Goal: Information Seeking & Learning: Learn about a topic

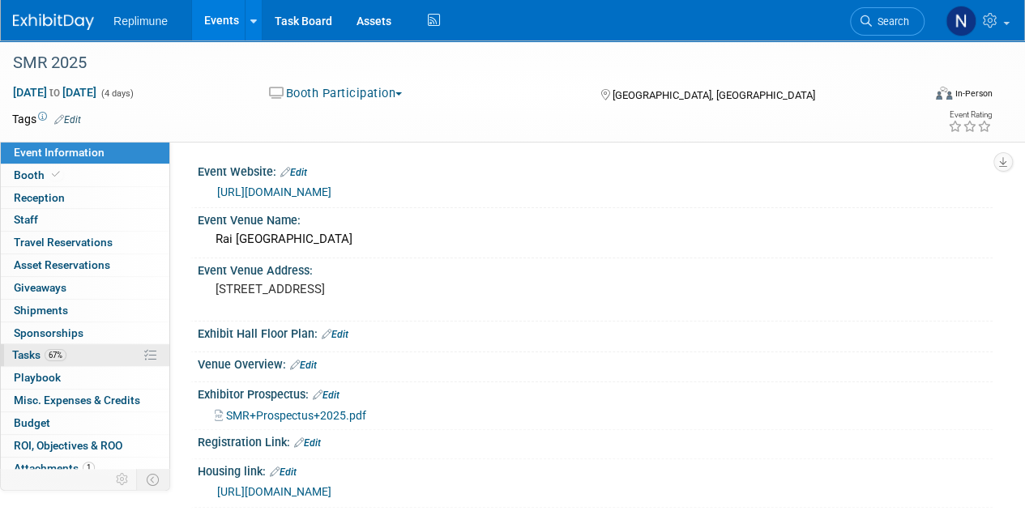
click at [32, 351] on span "Tasks 67%" at bounding box center [39, 354] width 54 height 13
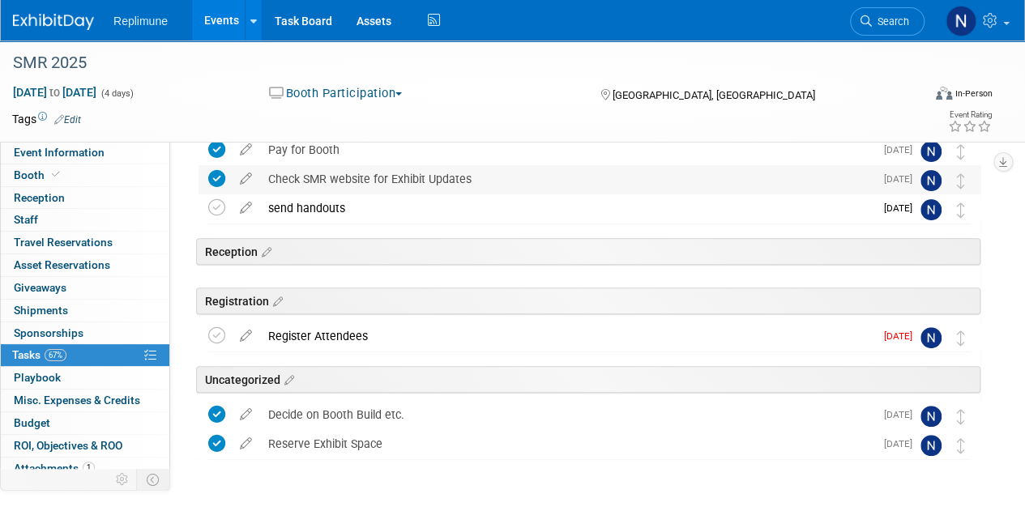
scroll to position [162, 0]
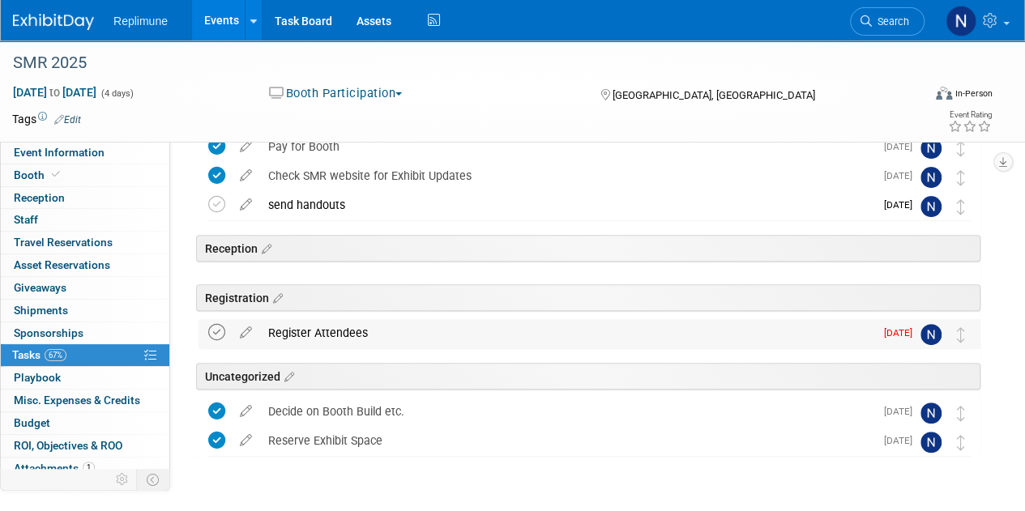
click at [215, 327] on icon at bounding box center [216, 332] width 17 height 17
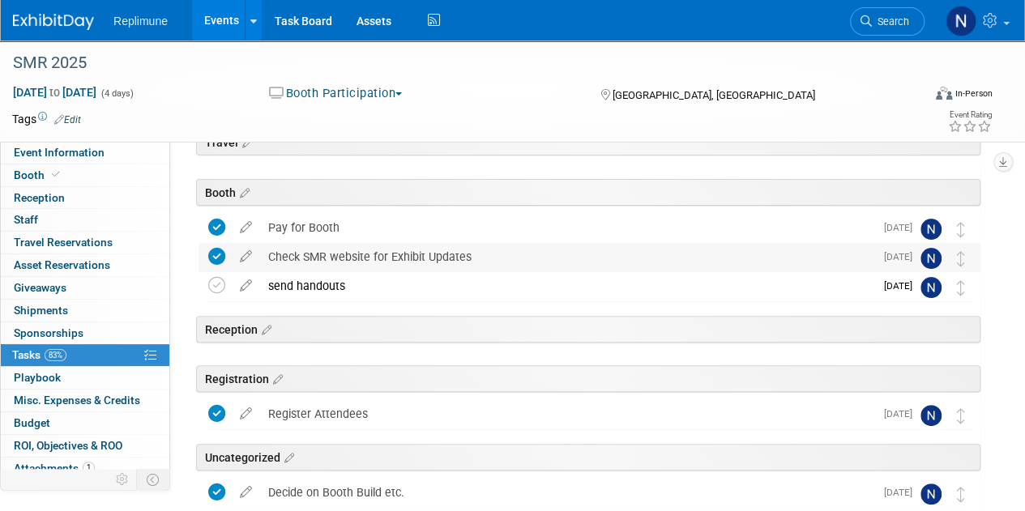
scroll to position [0, 0]
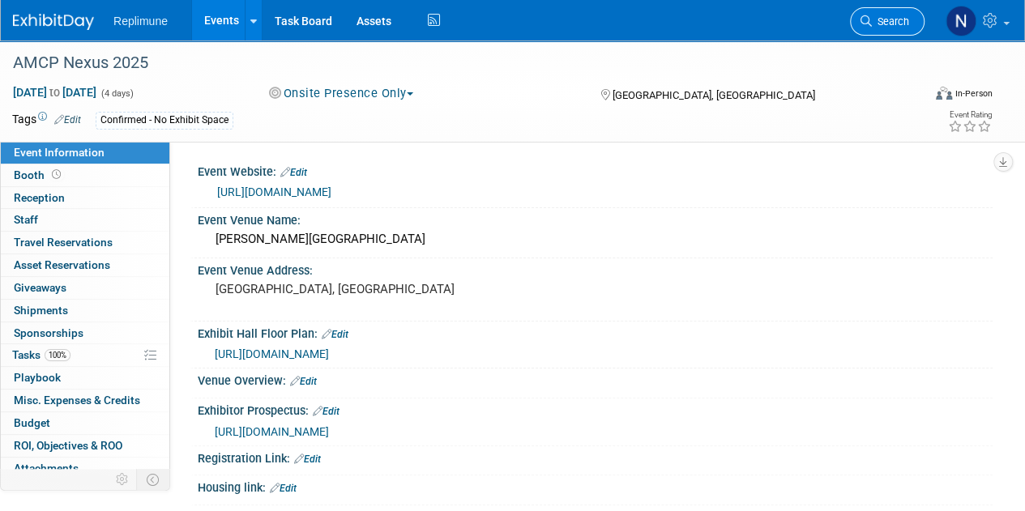
click at [905, 24] on span "Search" at bounding box center [890, 21] width 37 height 12
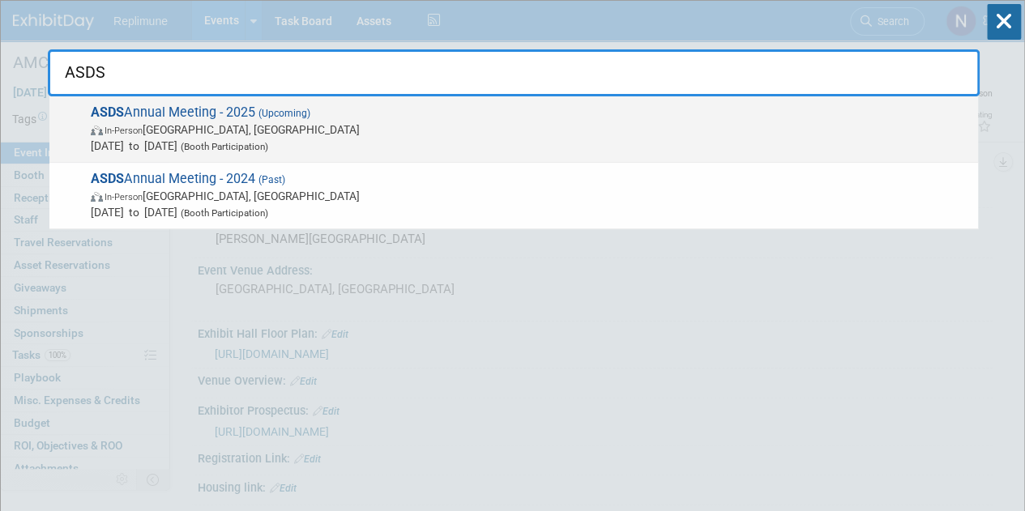
type input "ASDS"
click at [181, 130] on span "In-Person Chicago, IL" at bounding box center [530, 130] width 879 height 16
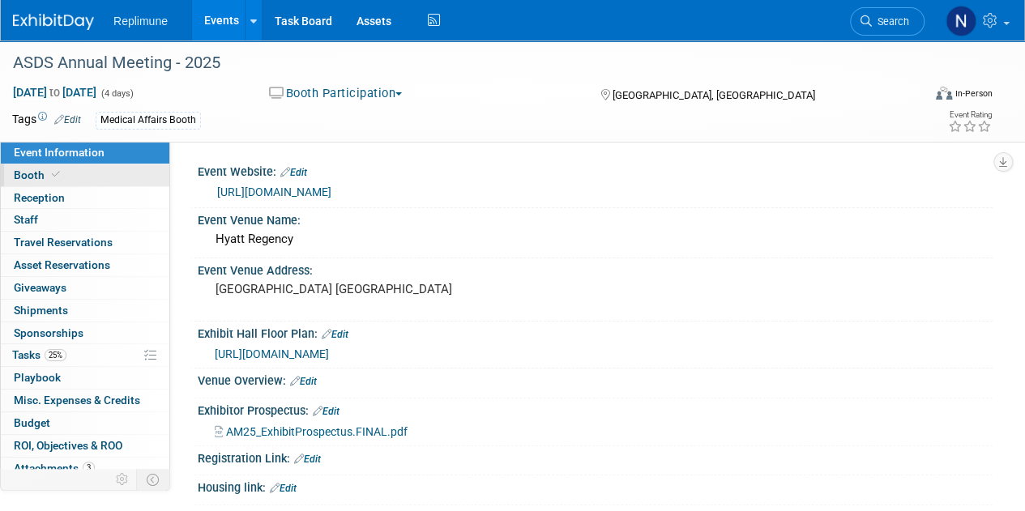
click at [18, 173] on span "Booth" at bounding box center [38, 175] width 49 height 13
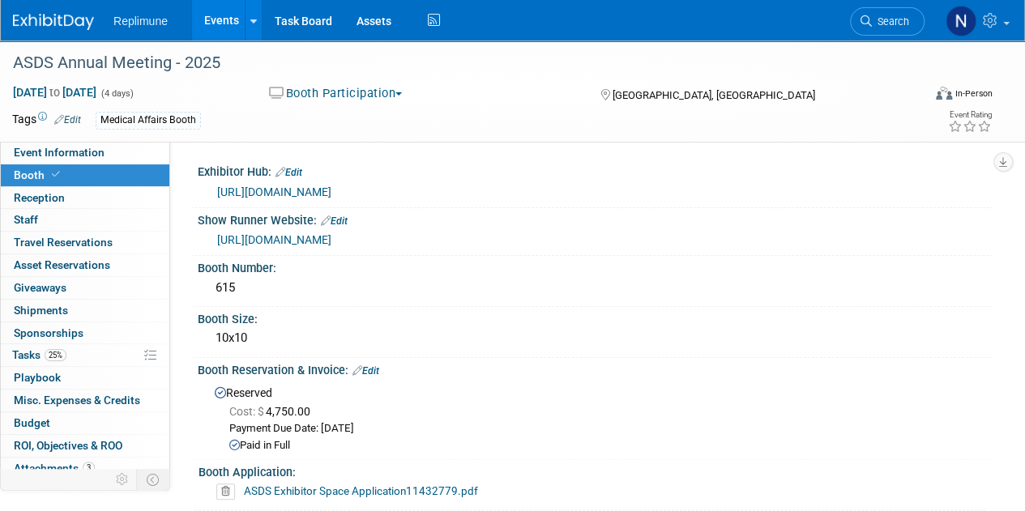
click at [289, 199] on div "https://fp37.a2zinc.net/clients/ASDS/ASDS2025/Public/Enter.aspx?utm_source=ASDS…" at bounding box center [598, 192] width 763 height 19
click at [326, 199] on link "https://fp37.a2zinc.net/clients/ASDS/ASDS2025/Public/Enter.aspx?utm_source=ASDS…" at bounding box center [274, 192] width 114 height 13
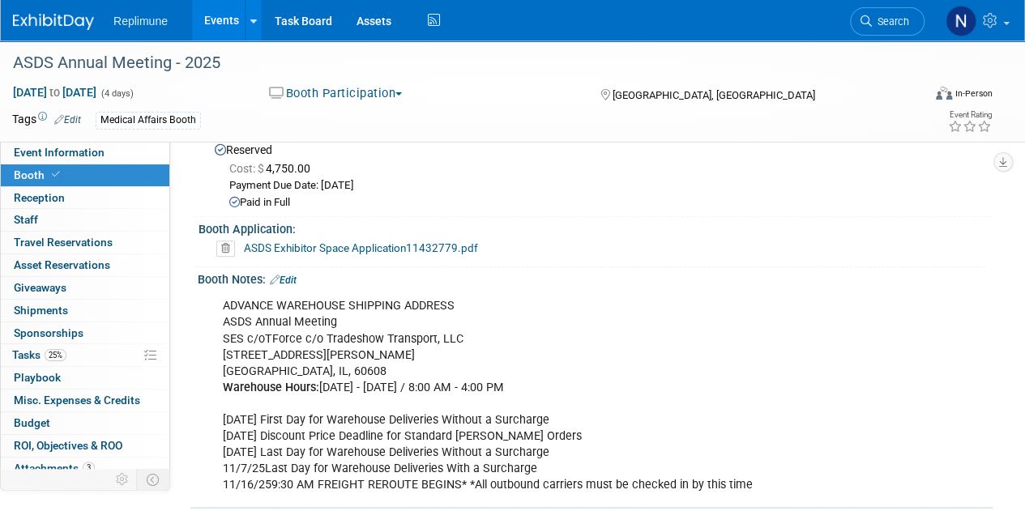
click at [365, 254] on link "ASDS Exhibitor Space Application11432779.pdf" at bounding box center [361, 247] width 234 height 13
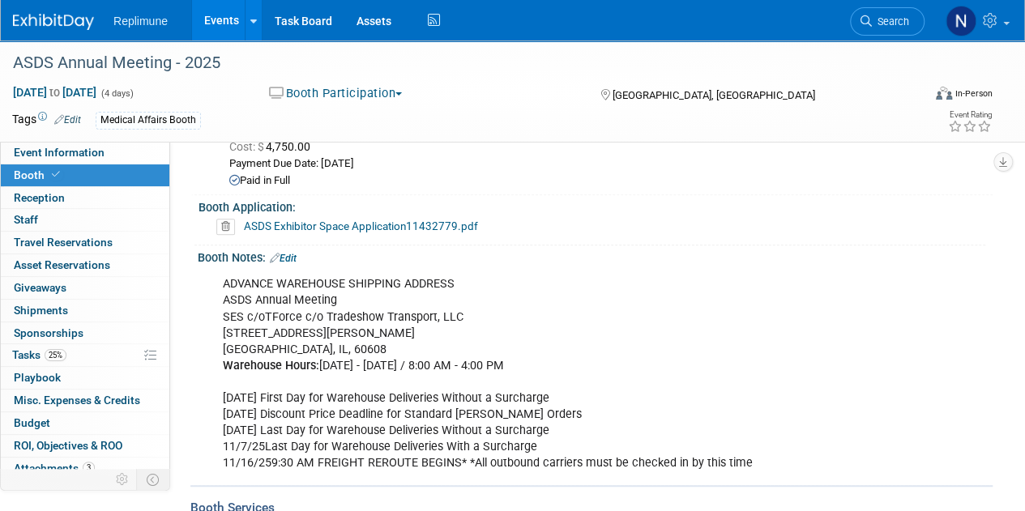
scroll to position [0, 0]
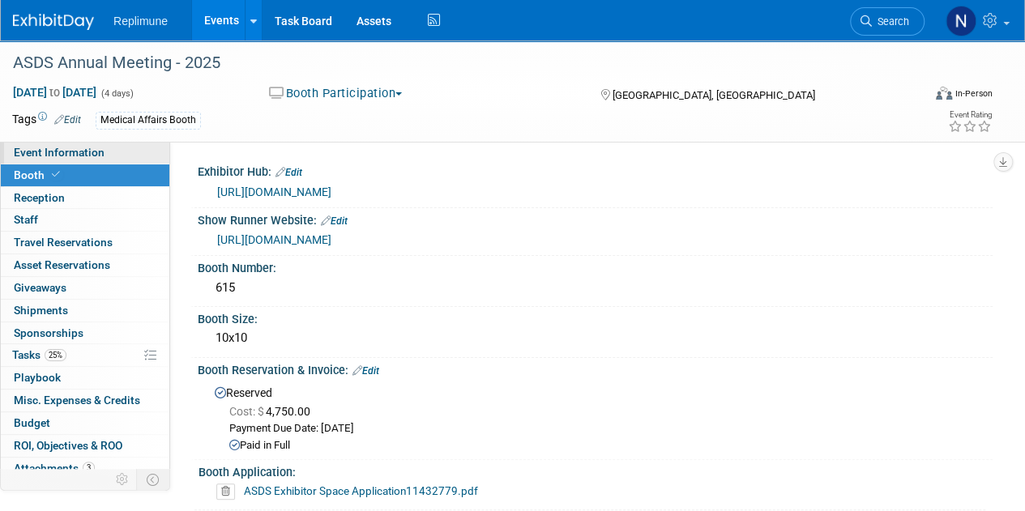
click at [60, 150] on span "Event Information" at bounding box center [59, 152] width 91 height 13
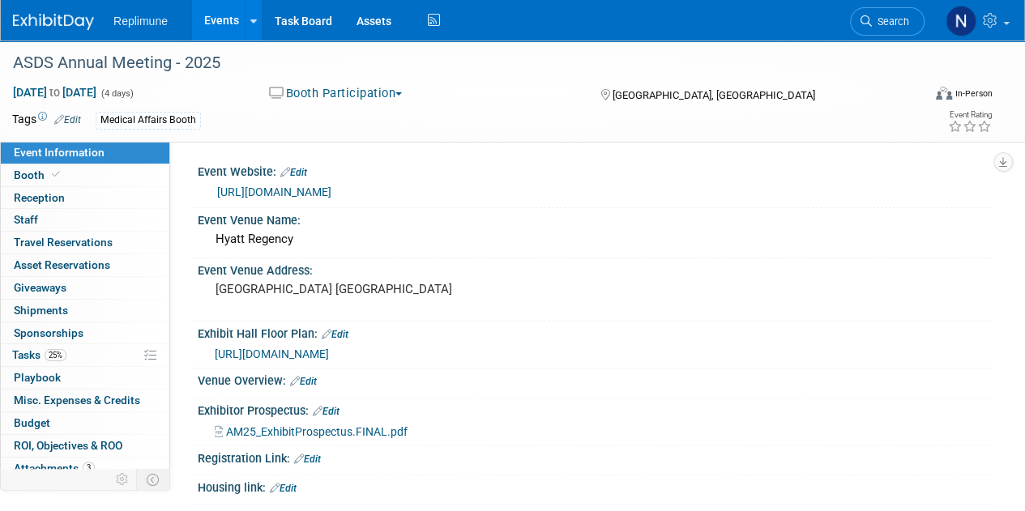
click at [340, 425] on span "AM25_ExhibitProspectus.FINAL.pdf" at bounding box center [317, 431] width 182 height 13
